Goal: Find specific page/section

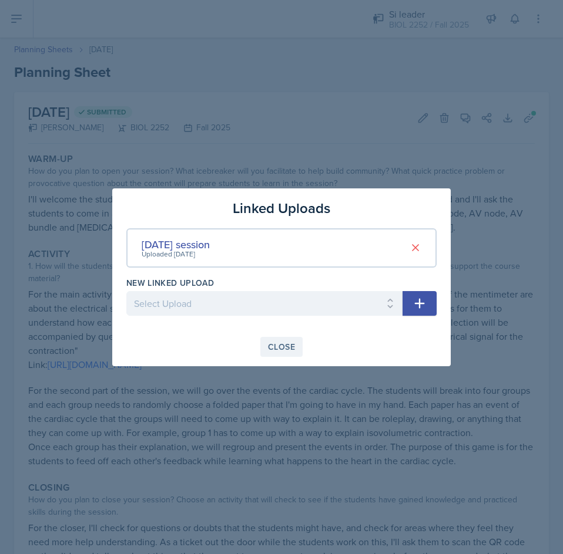
scroll to position [43, 0]
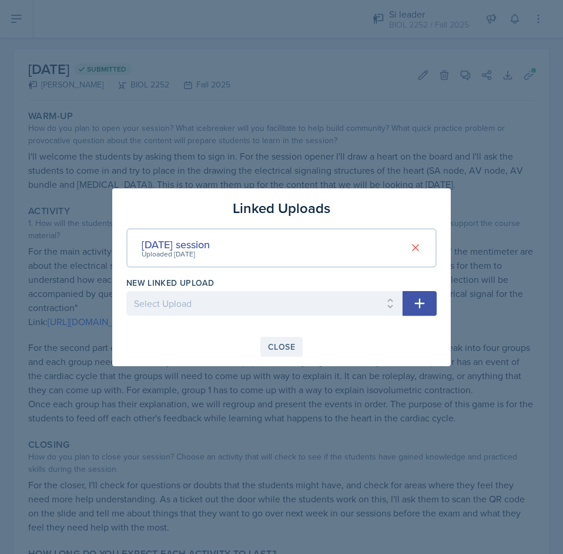
click at [281, 342] on div "Close" at bounding box center [281, 346] width 27 height 9
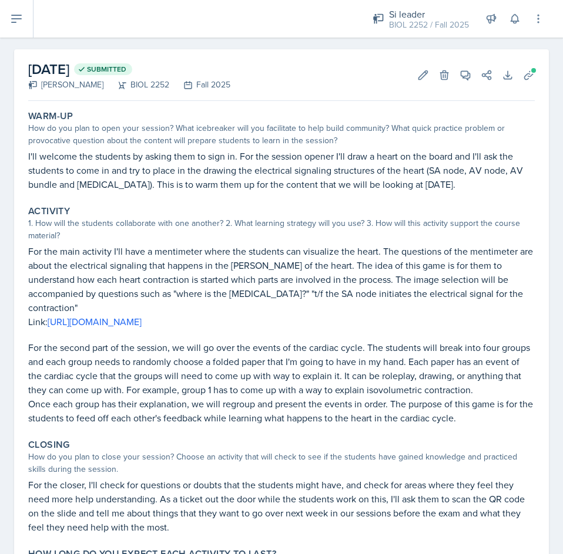
click at [268, 344] on p "For the second part of the session, we will go over the events of the cardiac c…" at bounding box center [281, 369] width 506 height 56
click at [22, 19] on icon at bounding box center [16, 19] width 14 height 14
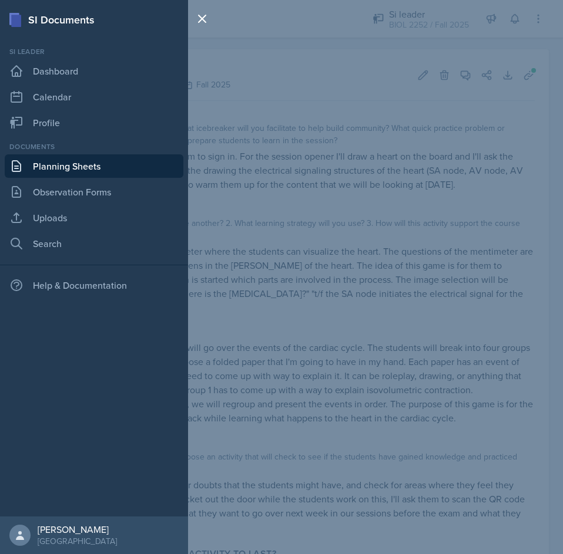
click at [54, 156] on link "Planning Sheets" at bounding box center [94, 165] width 179 height 23
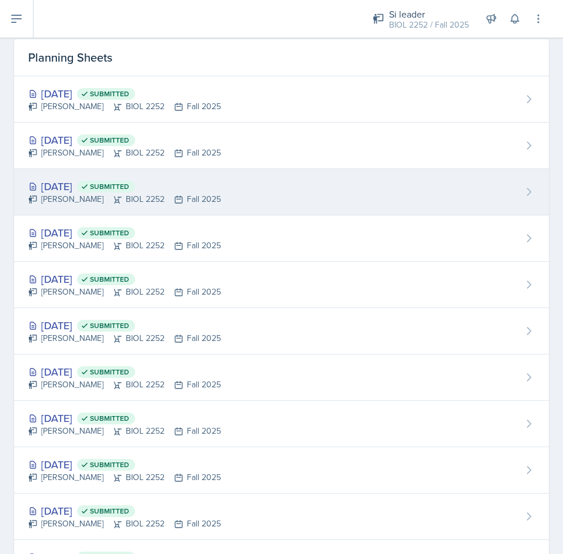
click at [132, 181] on span "Submitted" at bounding box center [106, 187] width 58 height 12
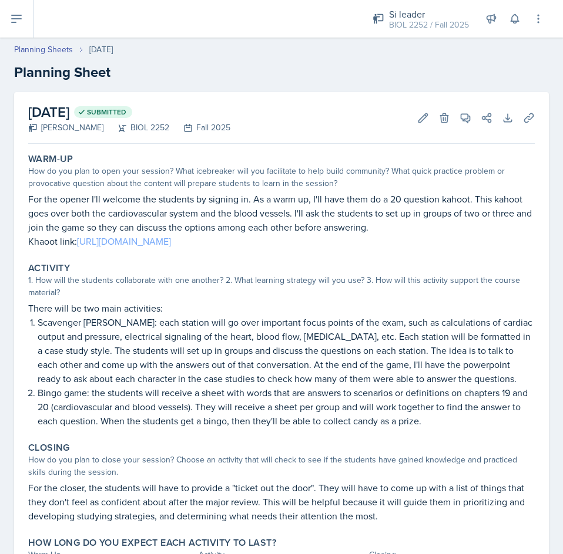
click at [153, 240] on link "[URL][DOMAIN_NAME]" at bounding box center [124, 241] width 94 height 13
